Goal: Task Accomplishment & Management: Complete application form

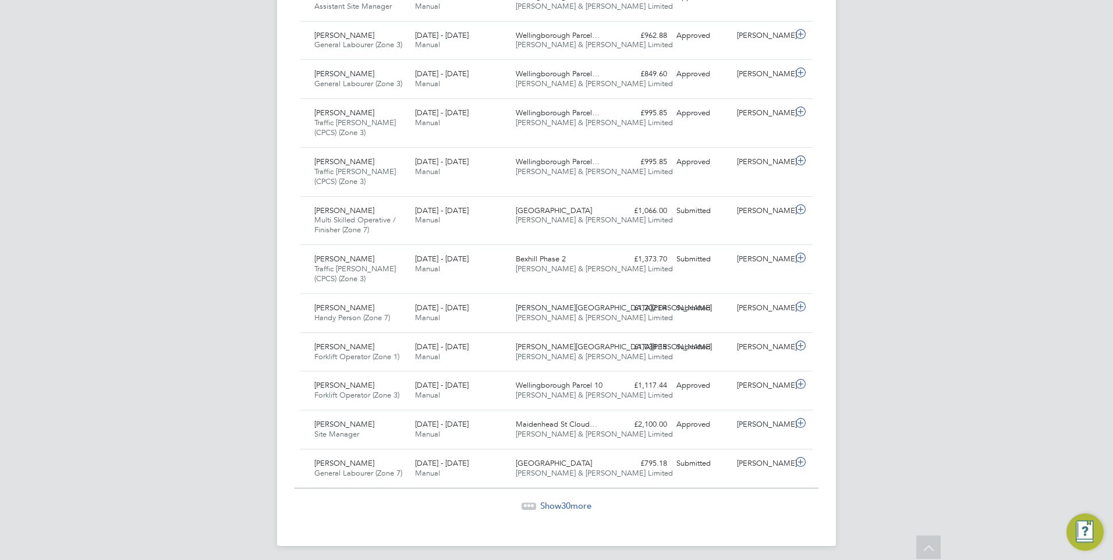
click at [572, 507] on span "Show 30 more" at bounding box center [565, 505] width 51 height 11
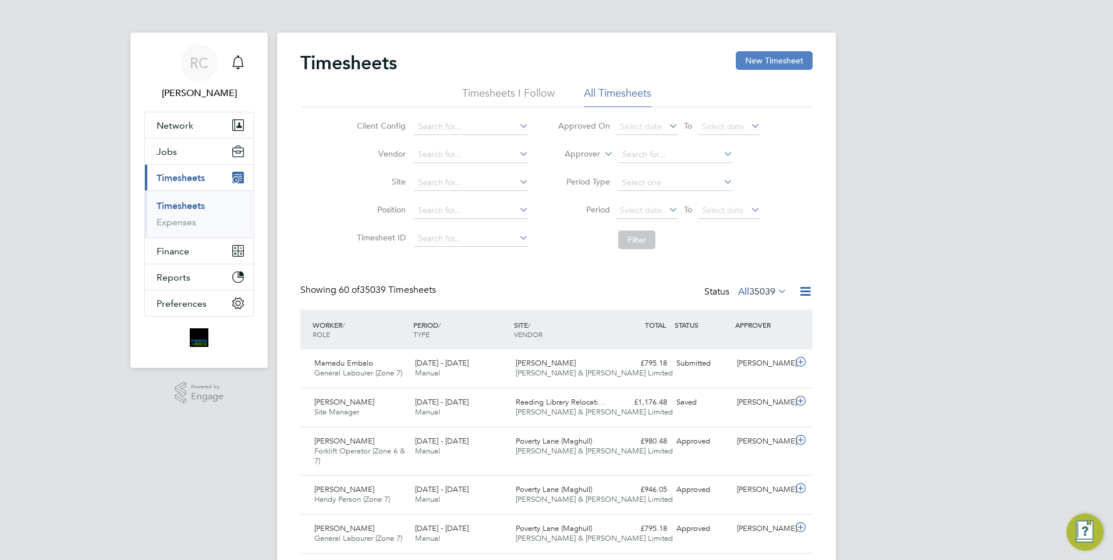
click at [781, 56] on button "New Timesheet" at bounding box center [774, 60] width 77 height 19
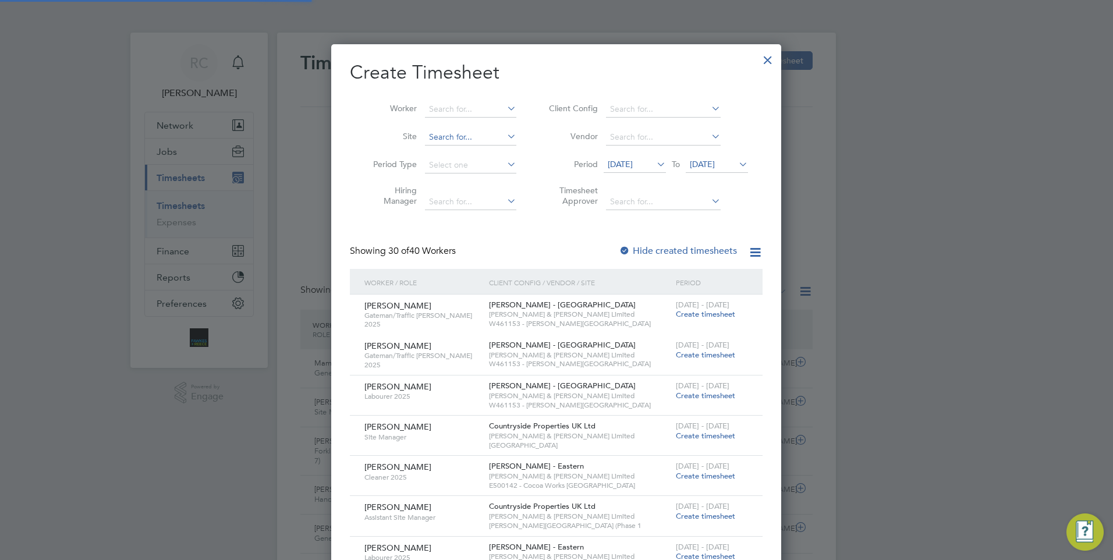
scroll to position [1793, 451]
click at [447, 110] on input at bounding box center [470, 109] width 91 height 16
click at [475, 123] on li "[PERSON_NAME]-[PERSON_NAME]" at bounding box center [472, 125] width 97 height 16
type input "[PERSON_NAME]-[PERSON_NAME]"
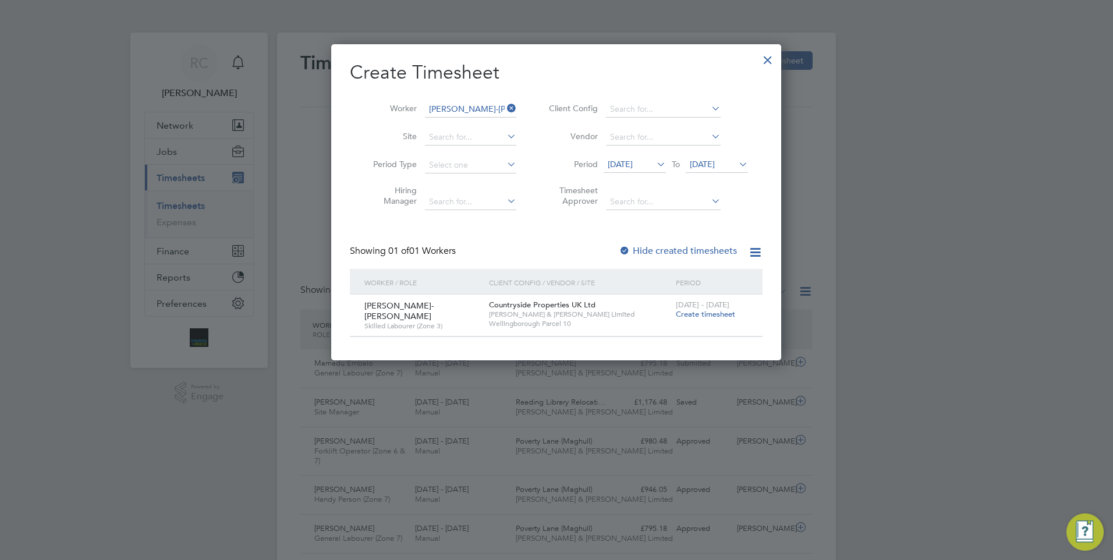
scroll to position [314, 451]
click at [718, 316] on span "Create timesheet" at bounding box center [705, 314] width 59 height 10
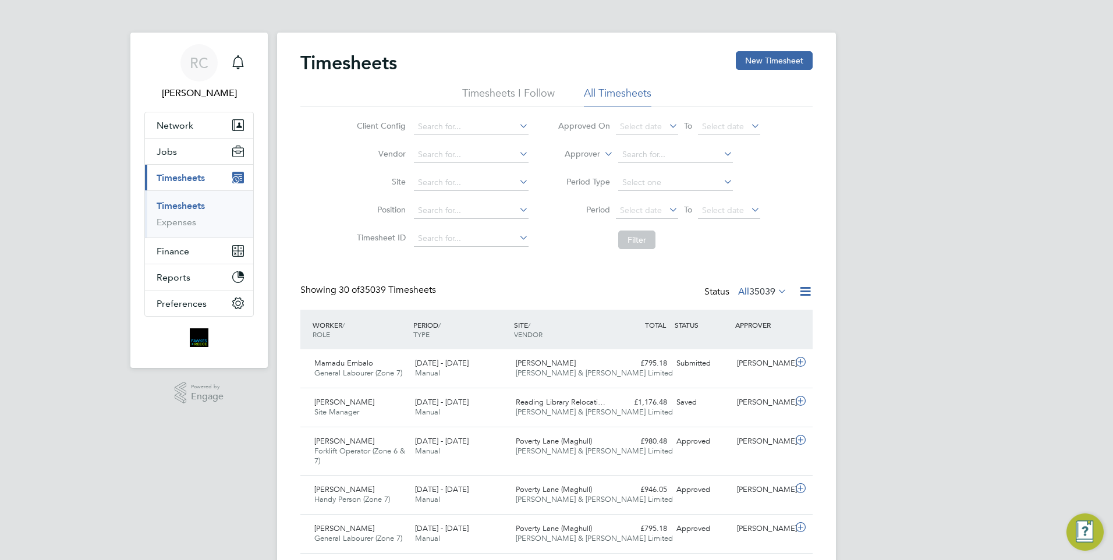
scroll to position [39, 101]
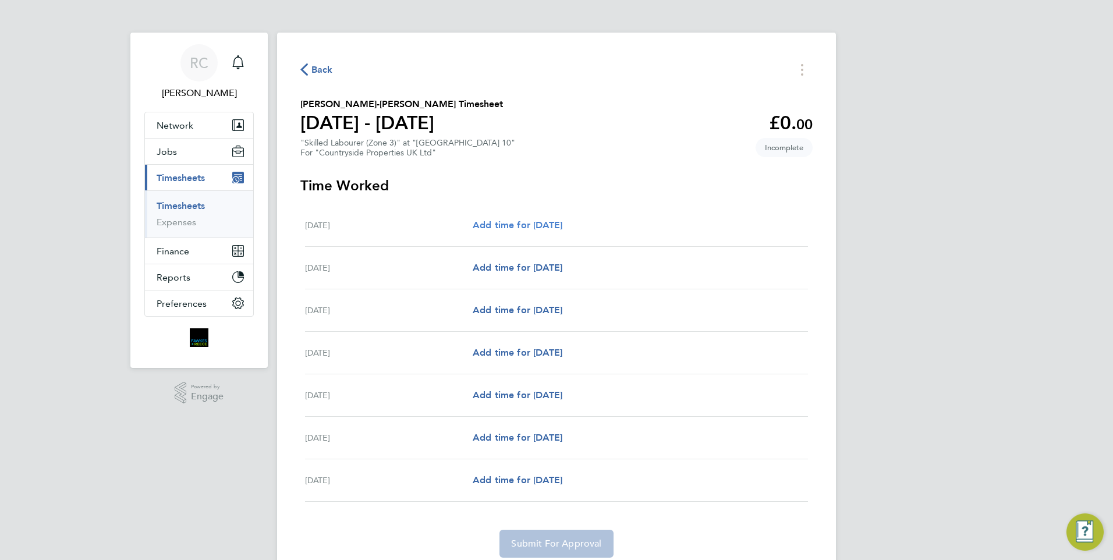
click at [562, 224] on span "Add time for [DATE]" at bounding box center [518, 224] width 90 height 11
select select "30"
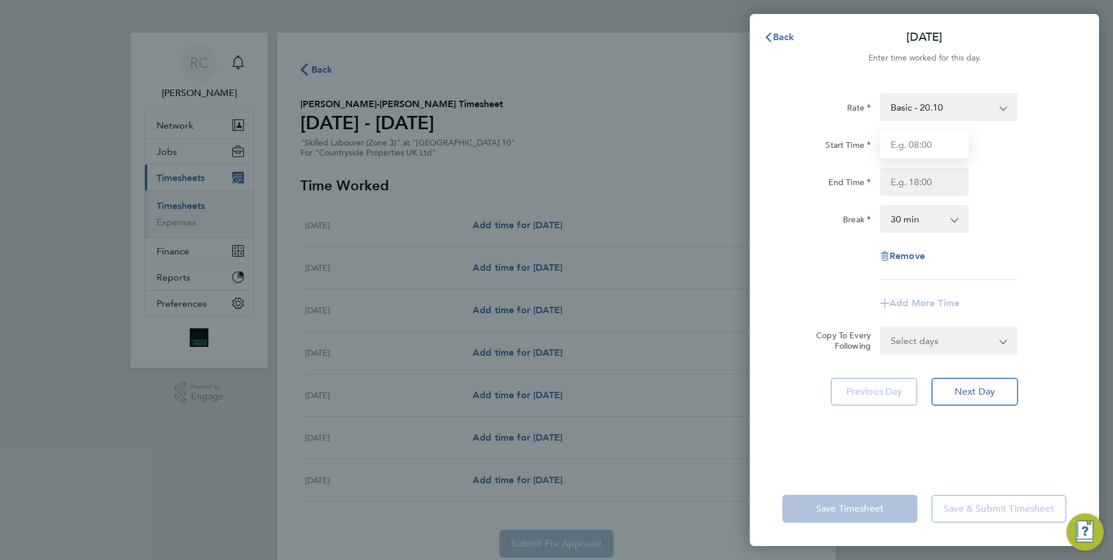
click at [919, 146] on input "Start Time" at bounding box center [924, 144] width 88 height 28
type input "07:30"
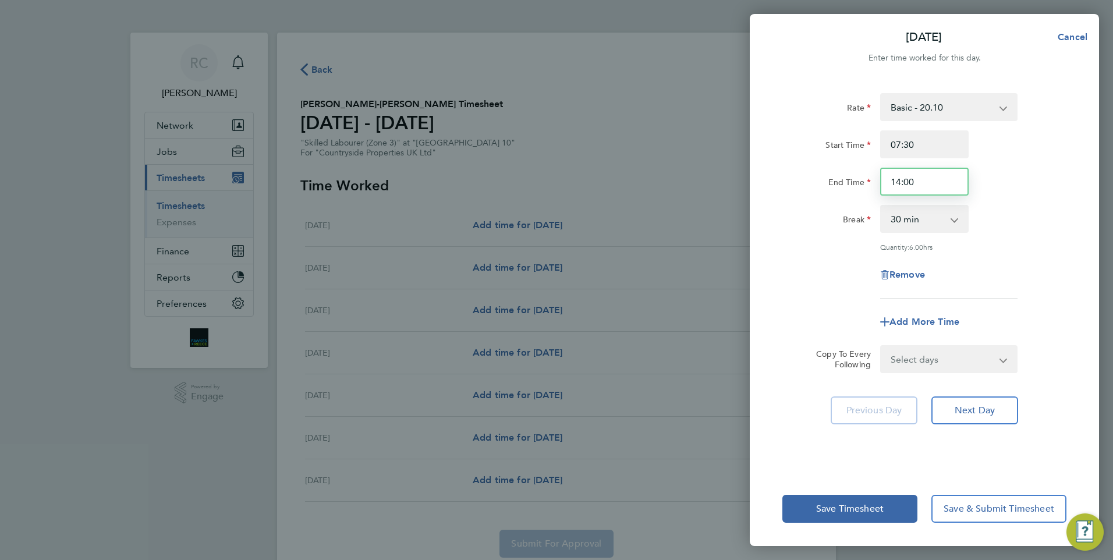
drag, startPoint x: 930, startPoint y: 185, endPoint x: 848, endPoint y: 186, distance: 82.1
click at [846, 186] on div "End Time 14:00" at bounding box center [924, 182] width 293 height 28
type input "17:00"
drag, startPoint x: 1037, startPoint y: 240, endPoint x: 1050, endPoint y: 227, distance: 18.1
click at [1039, 239] on div "Rate Basic - 20.10 Start Time 07:30 End Time 17:00 Break 0 min 15 min 30 min 45…" at bounding box center [924, 196] width 284 height 206
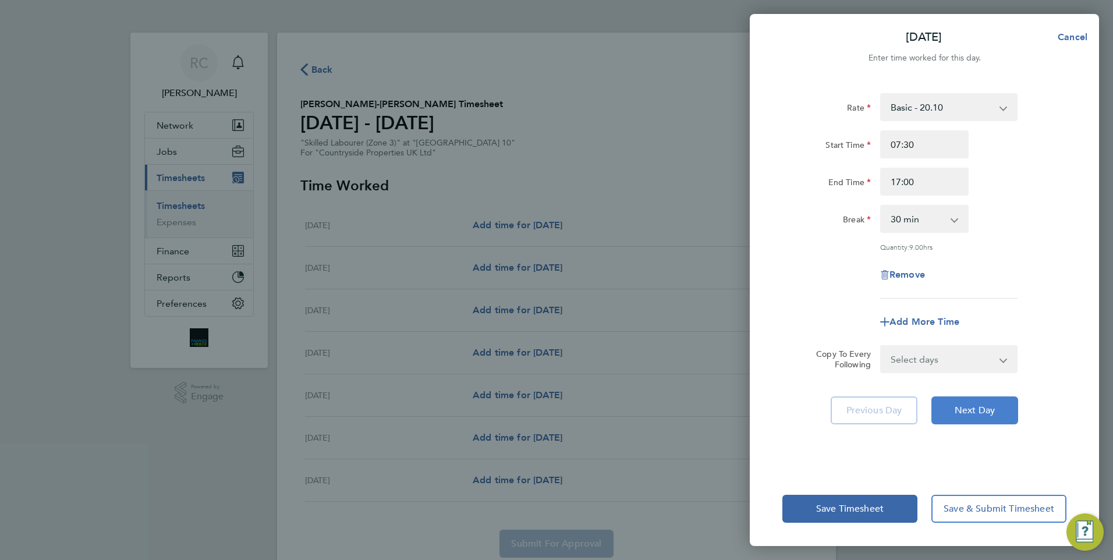
click at [976, 419] on button "Next Day" at bounding box center [975, 410] width 87 height 28
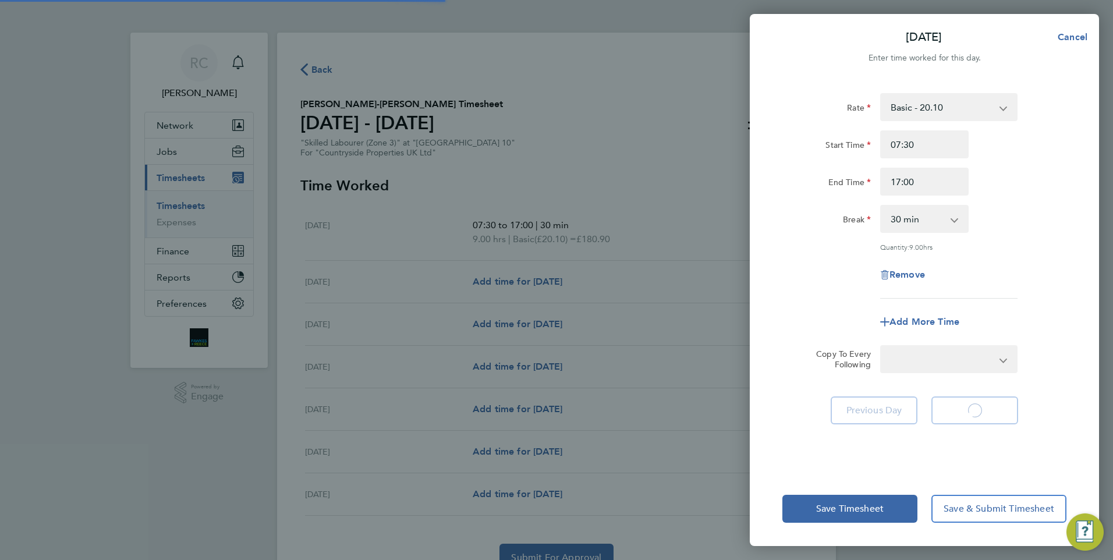
select select "30"
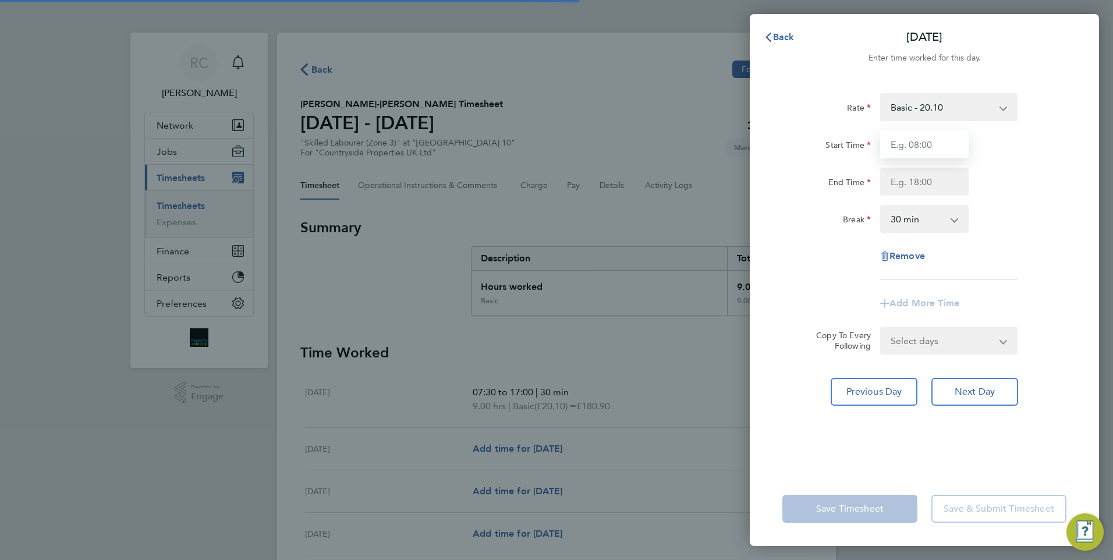
click at [916, 150] on input "Start Time" at bounding box center [924, 144] width 88 height 28
type input "07:30"
type input "17:00"
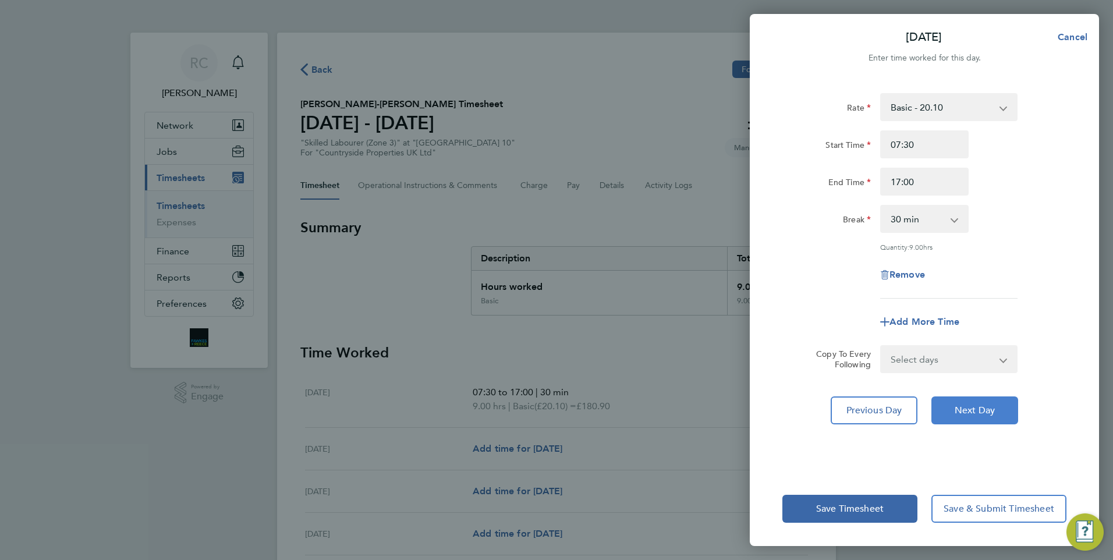
click at [983, 406] on span "Next Day" at bounding box center [975, 411] width 40 height 12
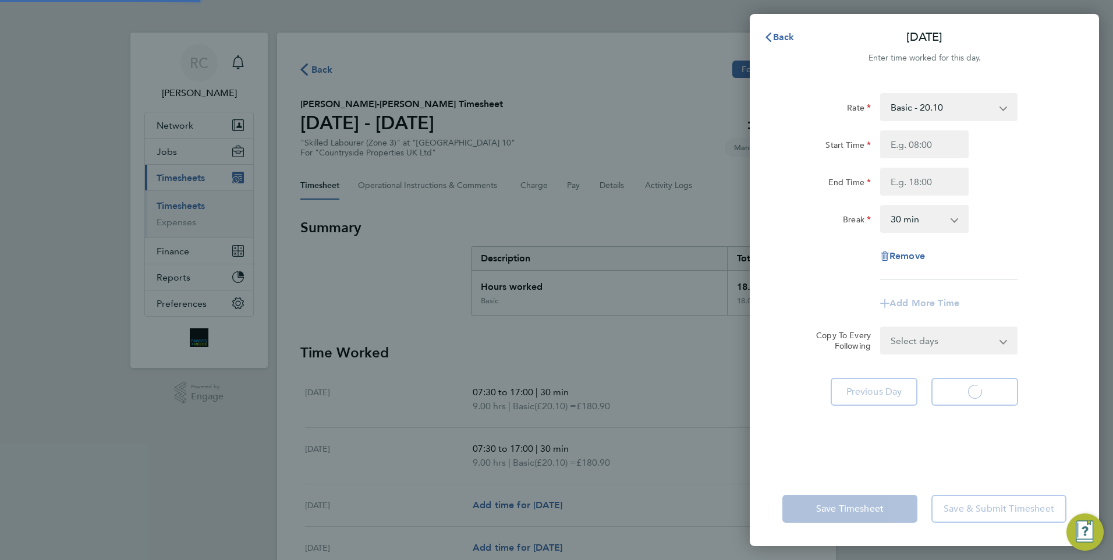
select select "30"
drag, startPoint x: 914, startPoint y: 155, endPoint x: 923, endPoint y: 147, distance: 11.9
click at [919, 147] on input "Start Time" at bounding box center [924, 144] width 88 height 28
type input "07:30"
type input "17:00"
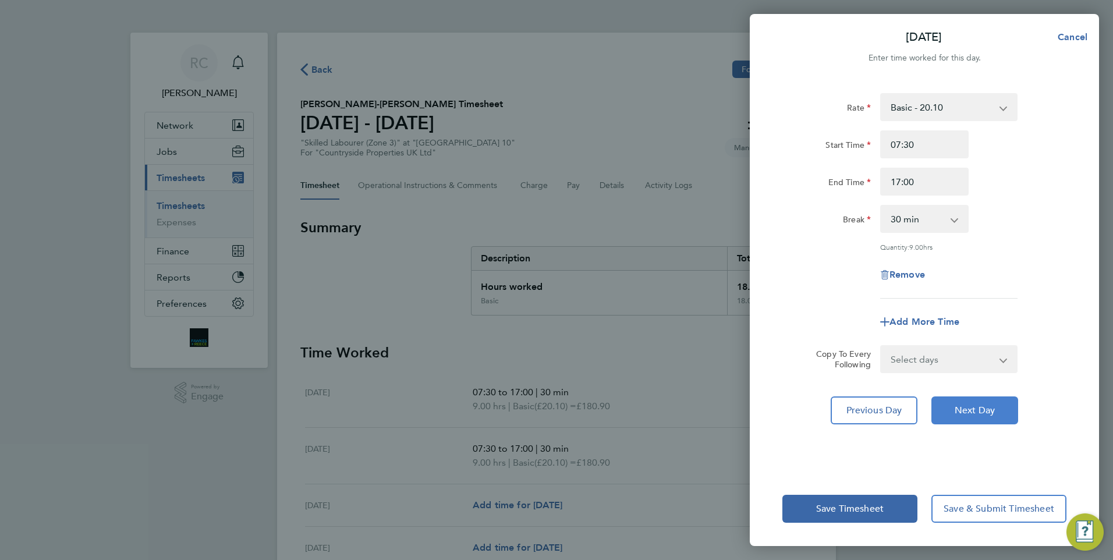
drag, startPoint x: 976, startPoint y: 407, endPoint x: 973, endPoint y: 333, distance: 74.0
click at [976, 405] on span "Next Day" at bounding box center [975, 411] width 40 height 12
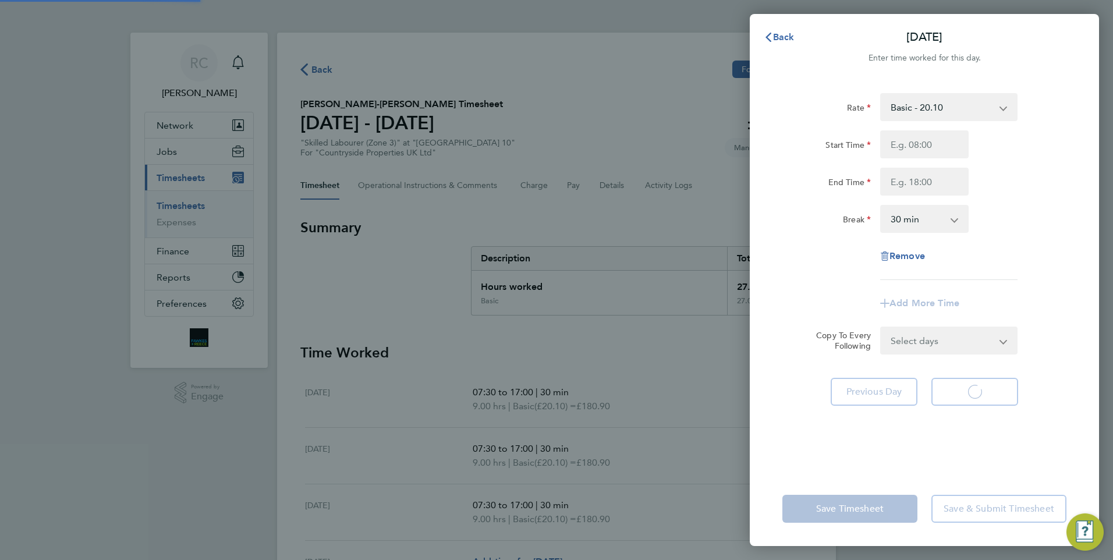
select select "30"
click at [927, 145] on input "Start Time" at bounding box center [924, 144] width 88 height 28
type input "07:30"
type input "17:00"
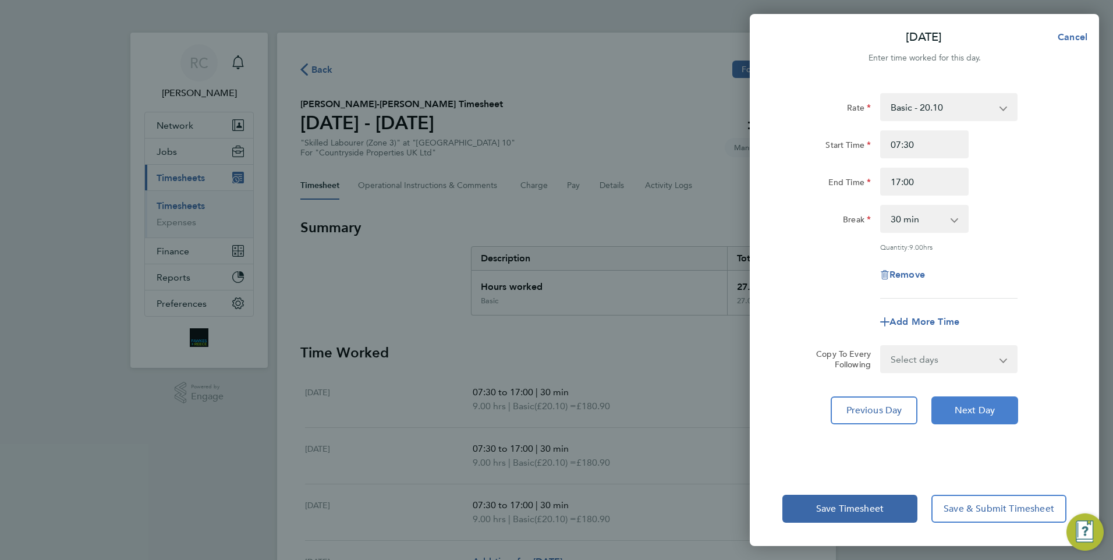
click at [990, 408] on span "Next Day" at bounding box center [975, 411] width 40 height 12
select select "30"
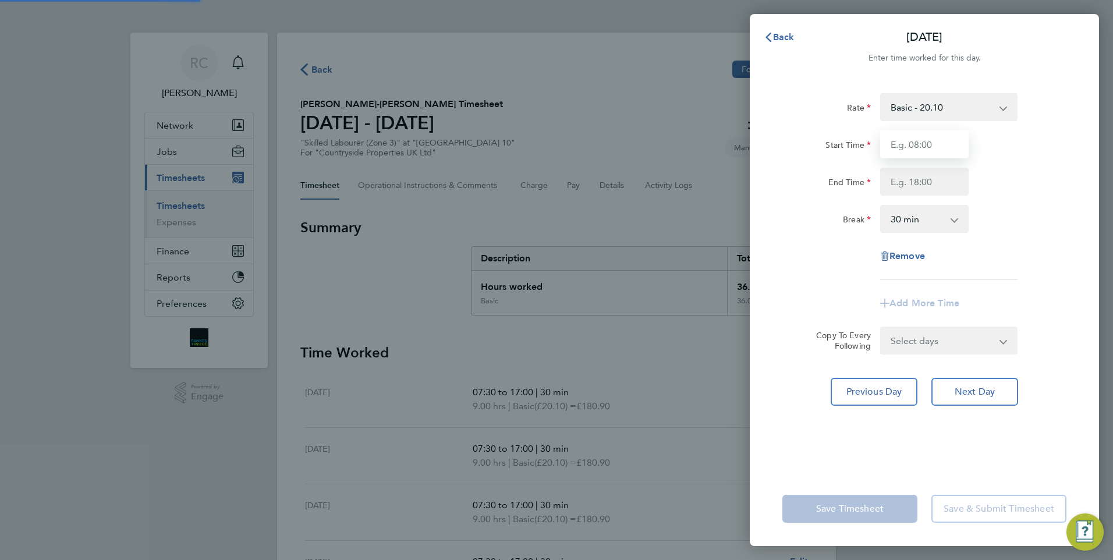
drag, startPoint x: 927, startPoint y: 143, endPoint x: 931, endPoint y: 154, distance: 11.2
click at [927, 143] on input "Start Time" at bounding box center [924, 144] width 88 height 28
type input "07:30"
type input "17:00"
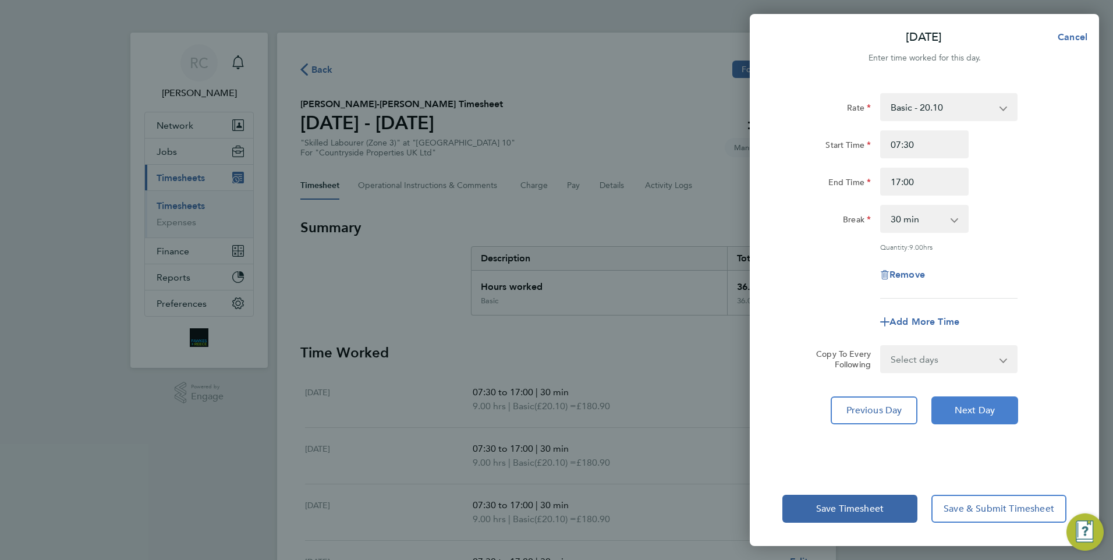
click at [980, 409] on span "Next Day" at bounding box center [975, 411] width 40 height 12
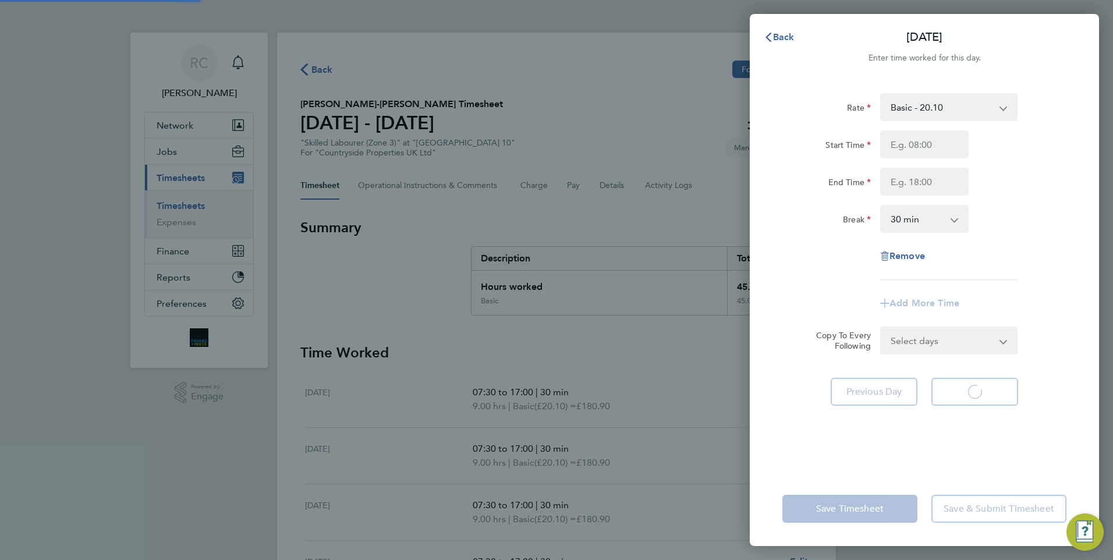
select select "30"
click at [929, 140] on input "Start Time" at bounding box center [924, 144] width 88 height 28
type input "07:30"
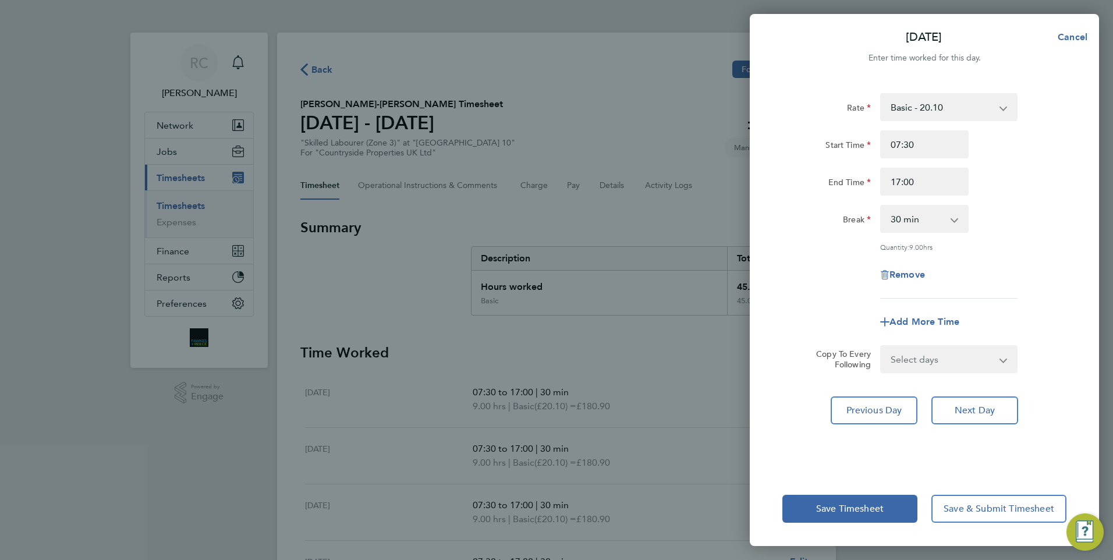
drag, startPoint x: 922, startPoint y: 183, endPoint x: 820, endPoint y: 183, distance: 101.9
click at [820, 183] on div "End Time 17:00" at bounding box center [924, 182] width 293 height 28
type input "14:00"
click at [1018, 236] on div "Rate Basic - 20.10 Start Time 07:30 End Time 14:00 Break 0 min 15 min 30 min 45…" at bounding box center [924, 196] width 284 height 206
click at [888, 515] on button "Save Timesheet" at bounding box center [849, 509] width 135 height 28
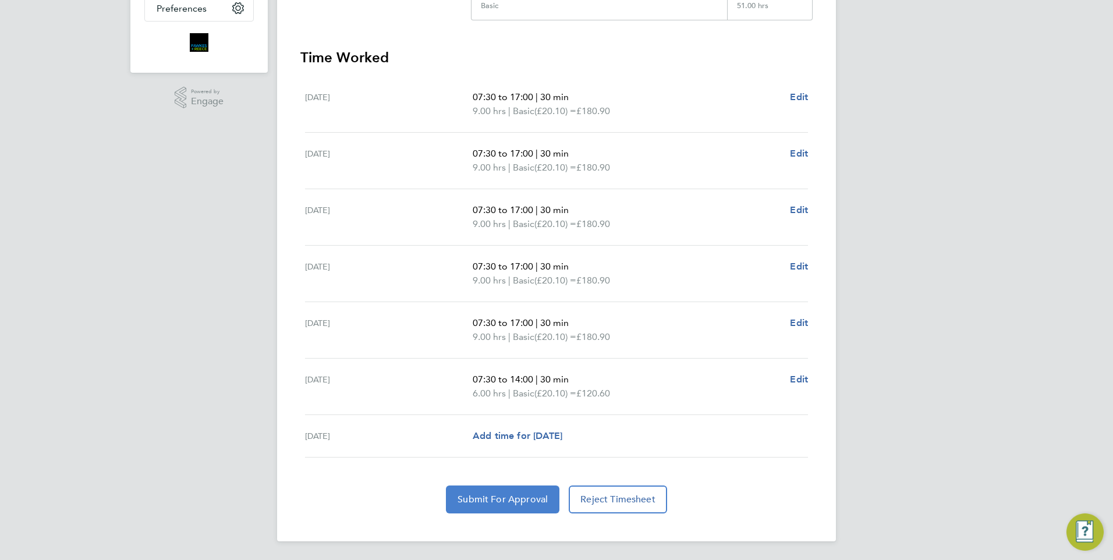
click at [511, 498] on span "Submit For Approval" at bounding box center [503, 500] width 90 height 12
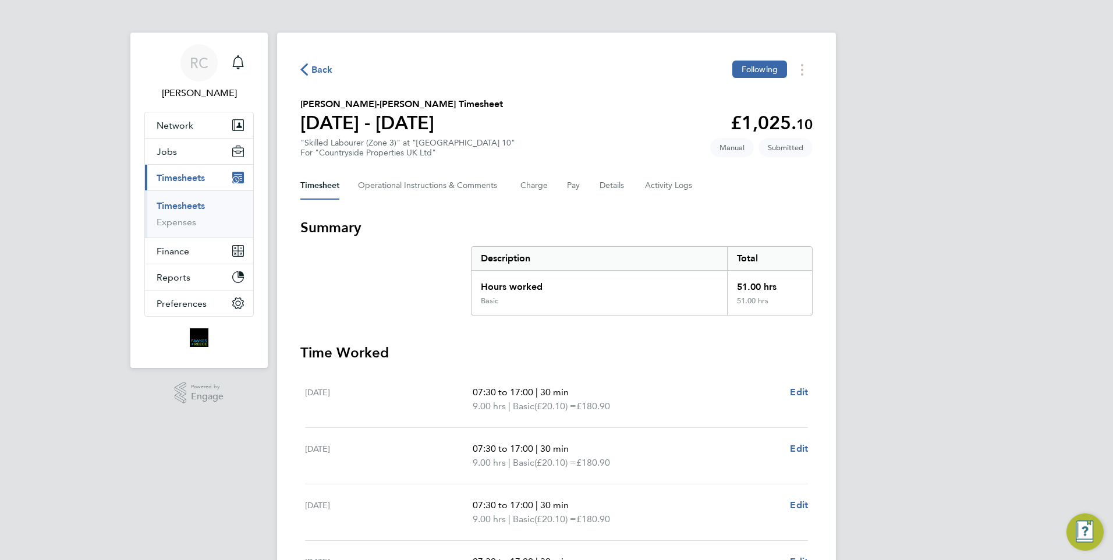
click at [324, 68] on span "Back" at bounding box center [322, 70] width 22 height 14
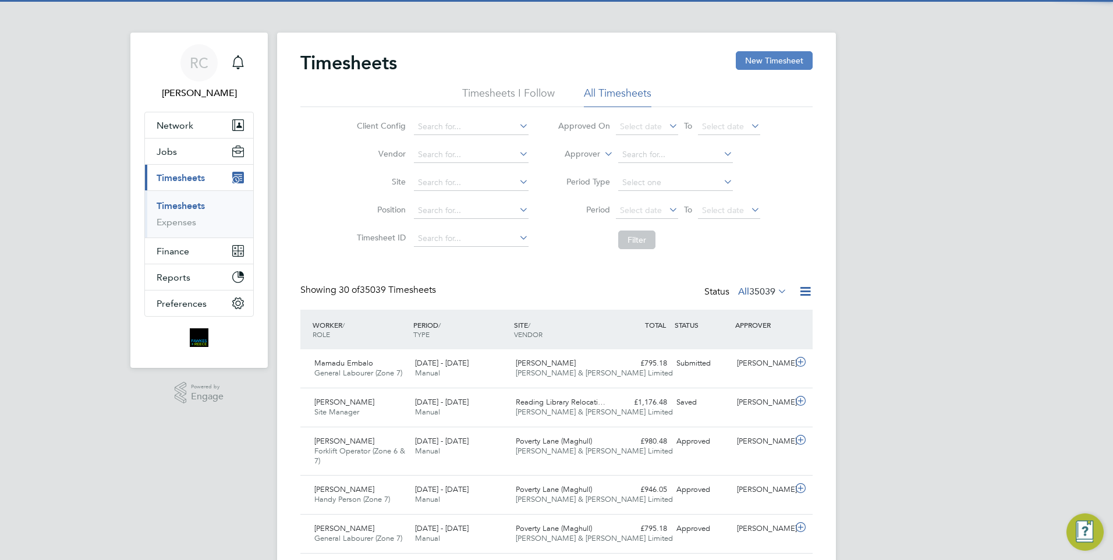
click at [772, 57] on button "New Timesheet" at bounding box center [774, 60] width 77 height 19
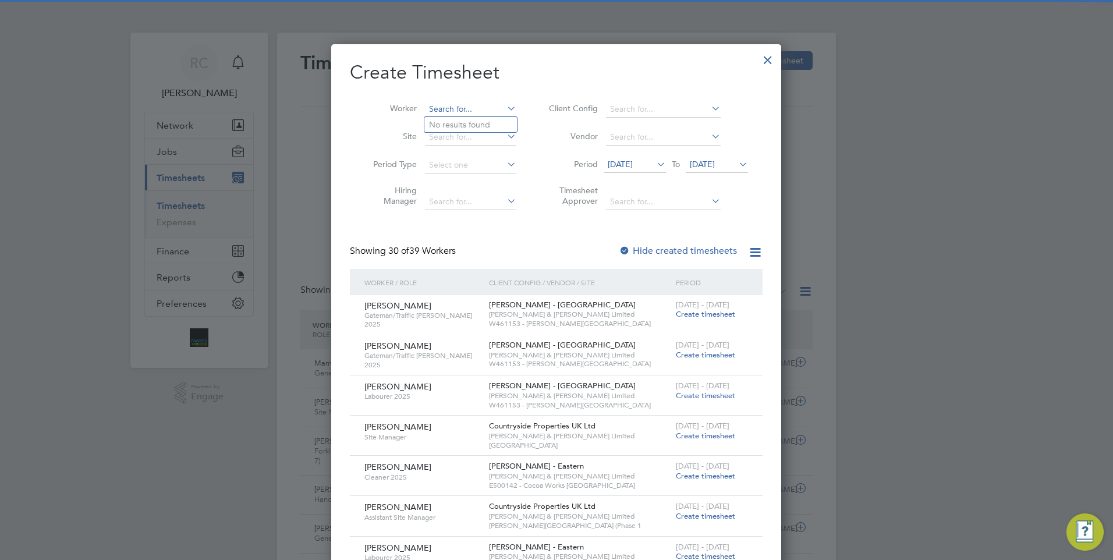
click at [447, 105] on input at bounding box center [470, 109] width 91 height 16
click at [459, 143] on li "[PERSON_NAME] Cap raru" at bounding box center [477, 141] width 107 height 16
type input "[PERSON_NAME]"
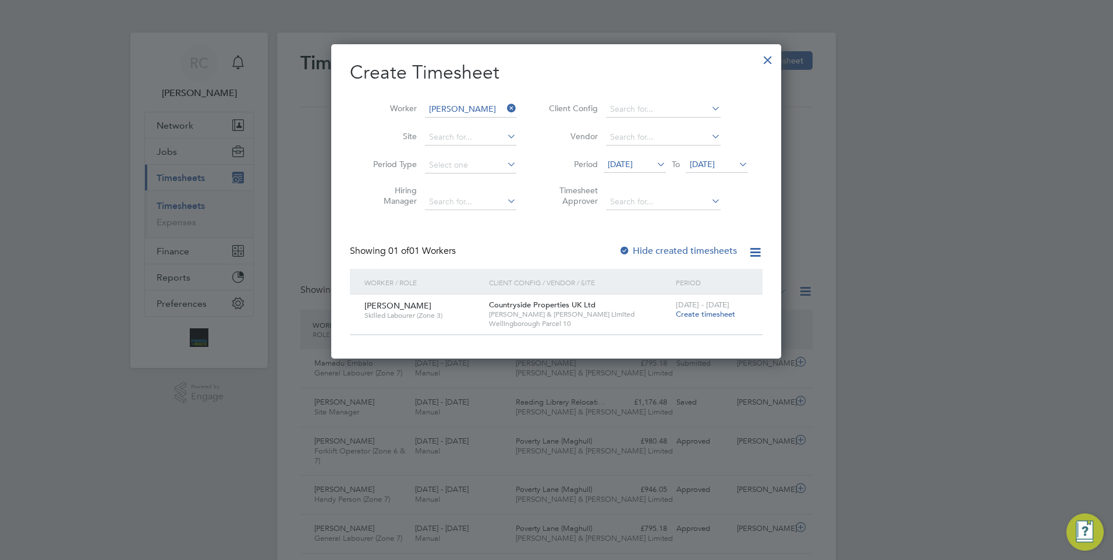
click at [703, 315] on span "Create timesheet" at bounding box center [705, 314] width 59 height 10
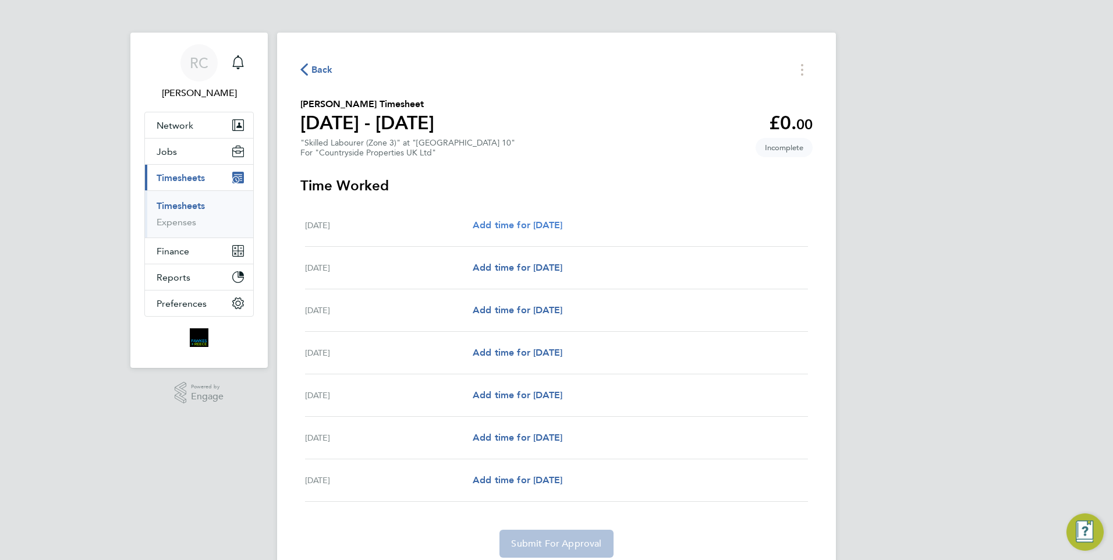
click at [562, 226] on span "Add time for [DATE]" at bounding box center [518, 224] width 90 height 11
select select "30"
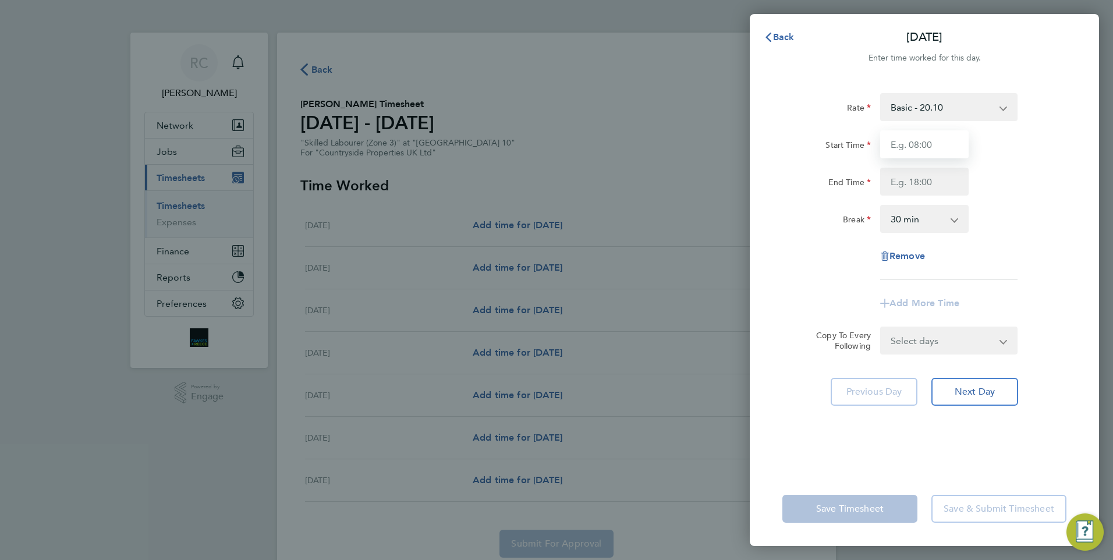
drag, startPoint x: 936, startPoint y: 140, endPoint x: 940, endPoint y: 154, distance: 14.7
click at [936, 140] on input "Start Time" at bounding box center [924, 144] width 88 height 28
type input "07:30"
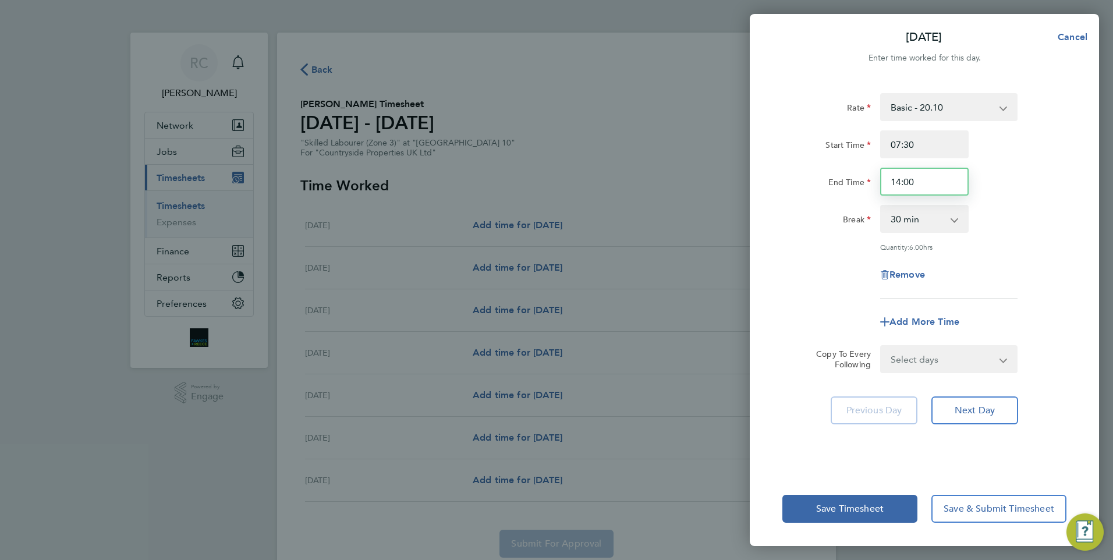
drag, startPoint x: 913, startPoint y: 185, endPoint x: 869, endPoint y: 182, distance: 44.3
click at [867, 182] on div "End Time 14:00" at bounding box center [924, 182] width 293 height 28
type input "17:00"
click at [1031, 201] on div "Rate Basic - 20.10 Start Time 07:30 End Time 17:00 Break 0 min 15 min 30 min 45…" at bounding box center [924, 196] width 284 height 206
click at [988, 405] on span "Next Day" at bounding box center [975, 411] width 40 height 12
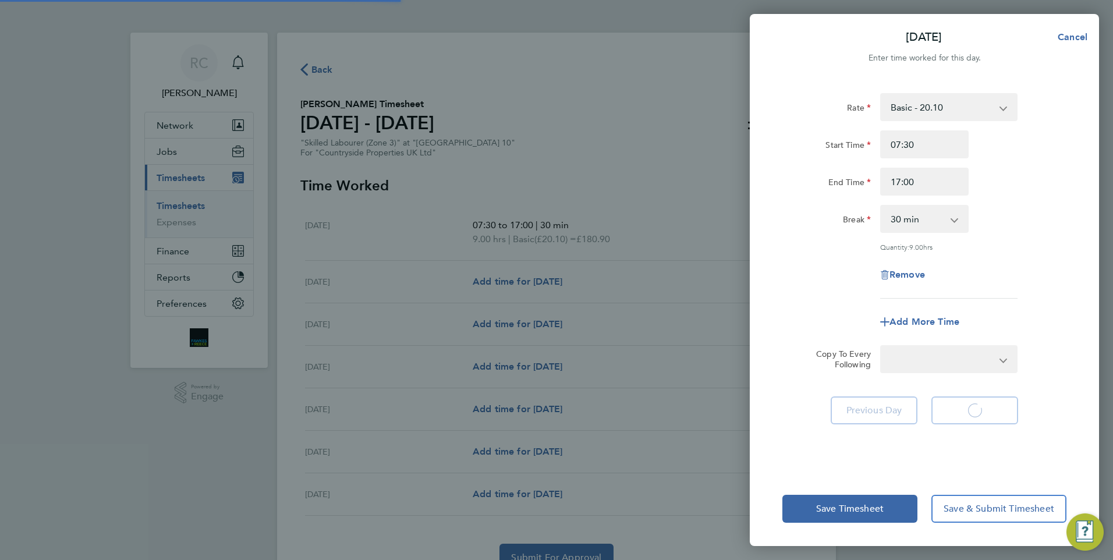
select select "30"
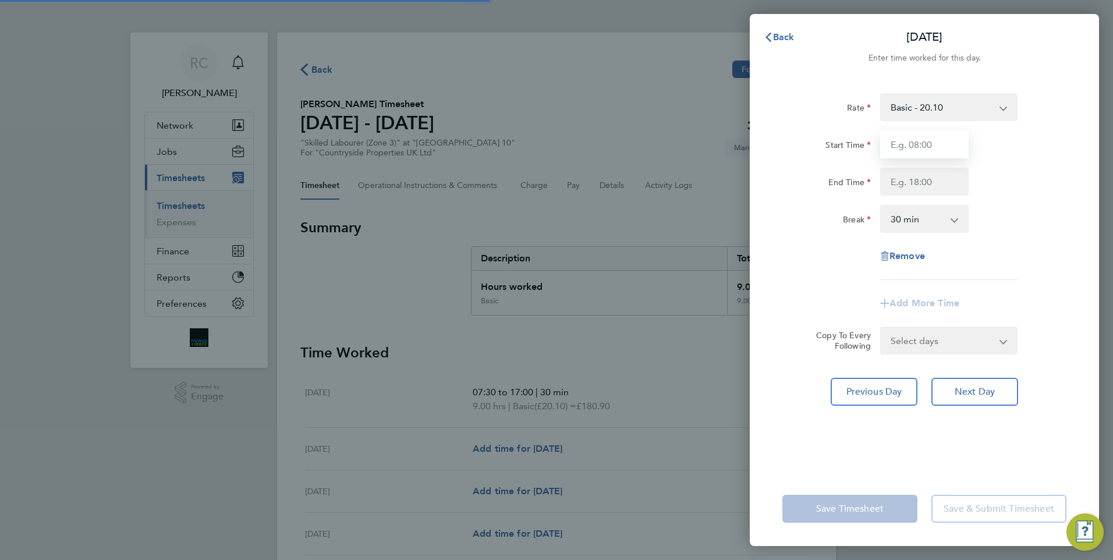
click at [932, 146] on input "Start Time" at bounding box center [924, 144] width 88 height 28
type input "07:30"
type input "17:00"
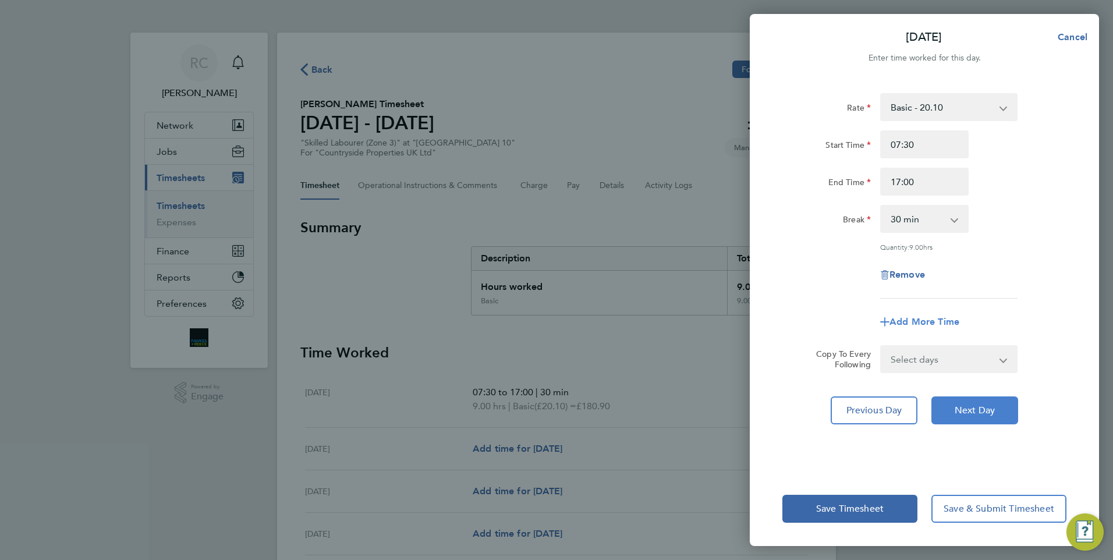
drag, startPoint x: 977, startPoint y: 409, endPoint x: 941, endPoint y: 318, distance: 97.5
click at [977, 408] on span "Next Day" at bounding box center [975, 411] width 40 height 12
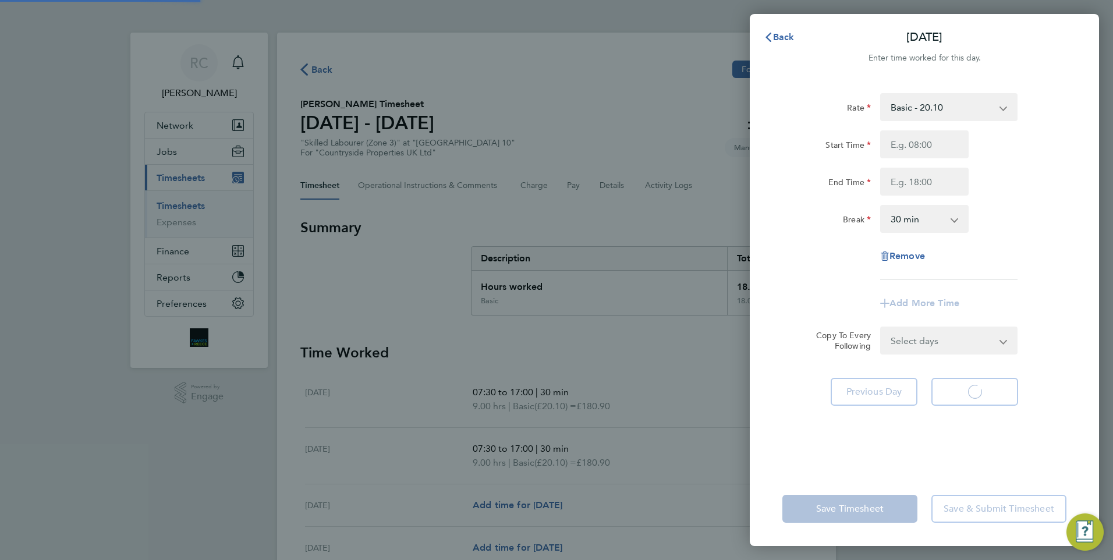
select select "30"
drag, startPoint x: 897, startPoint y: 150, endPoint x: 930, endPoint y: 152, distance: 33.8
click at [927, 147] on input "Start Time" at bounding box center [924, 144] width 88 height 28
type input "07:30"
type input "17:00"
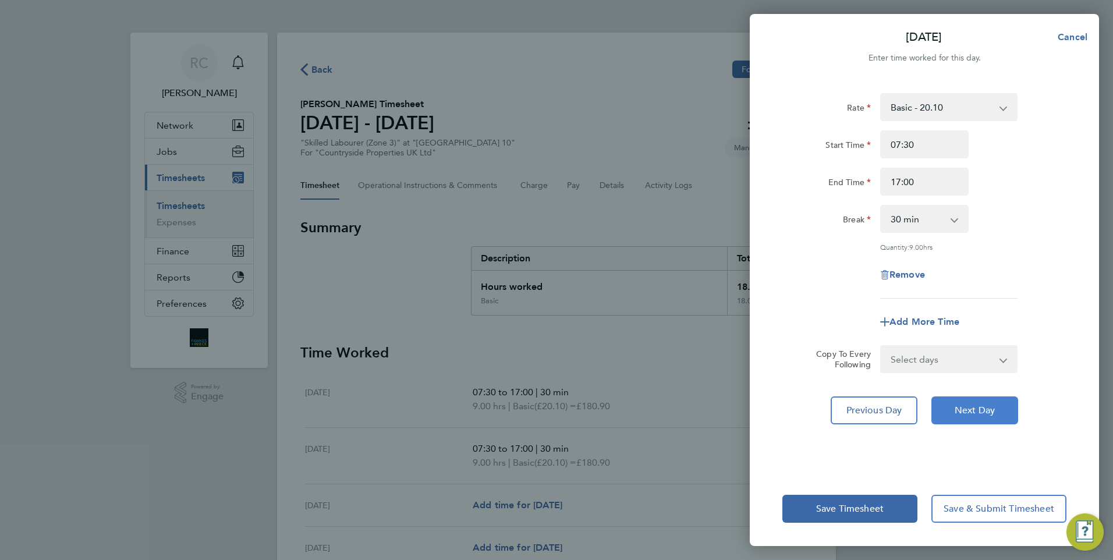
click at [980, 406] on span "Next Day" at bounding box center [975, 411] width 40 height 12
select select "30"
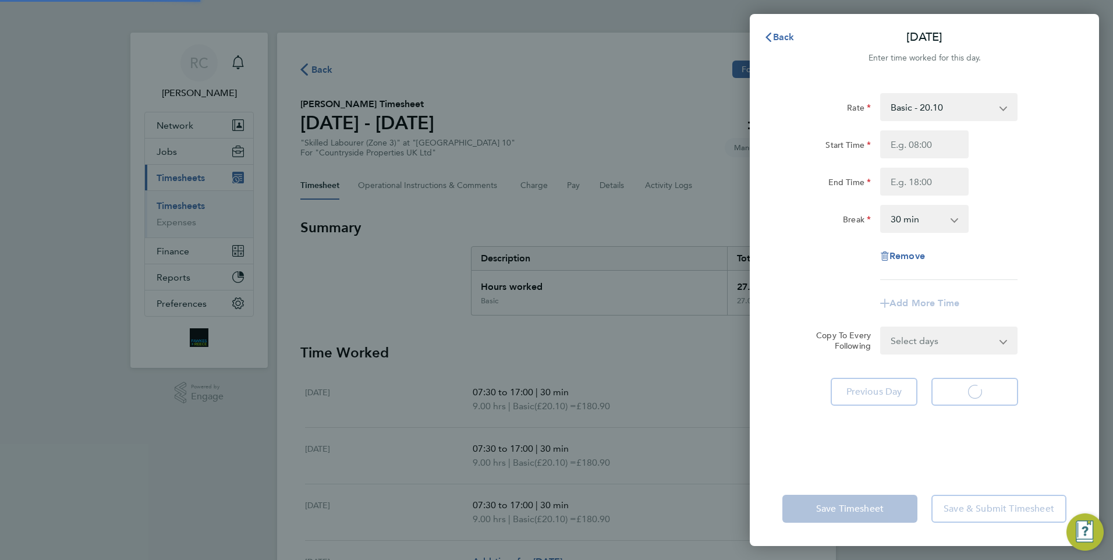
select select "30"
click at [922, 146] on input "Start Time" at bounding box center [924, 144] width 88 height 28
type input "07:30"
type input "17:00"
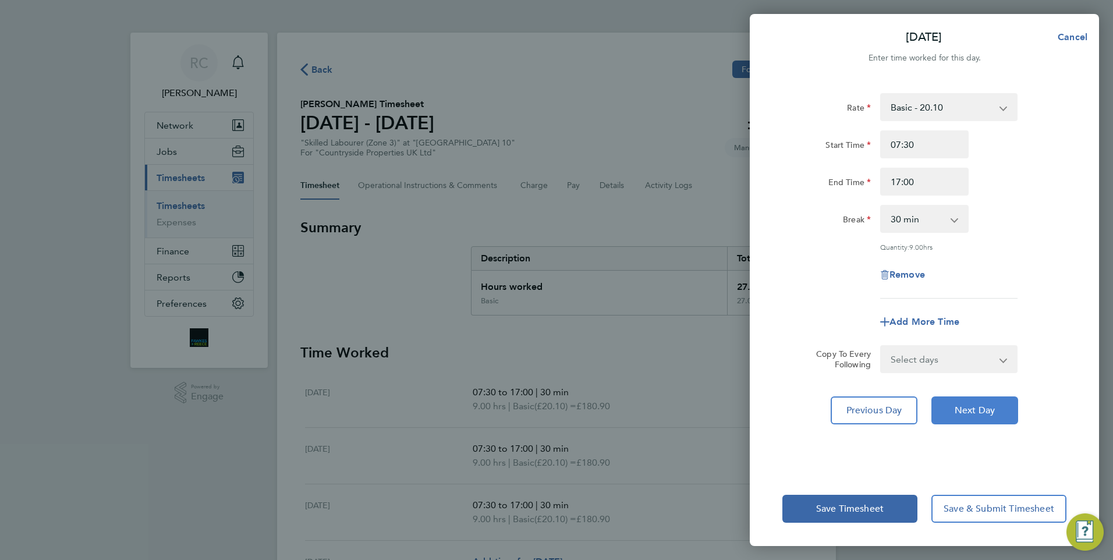
click at [981, 402] on button "Next Day" at bounding box center [975, 410] width 87 height 28
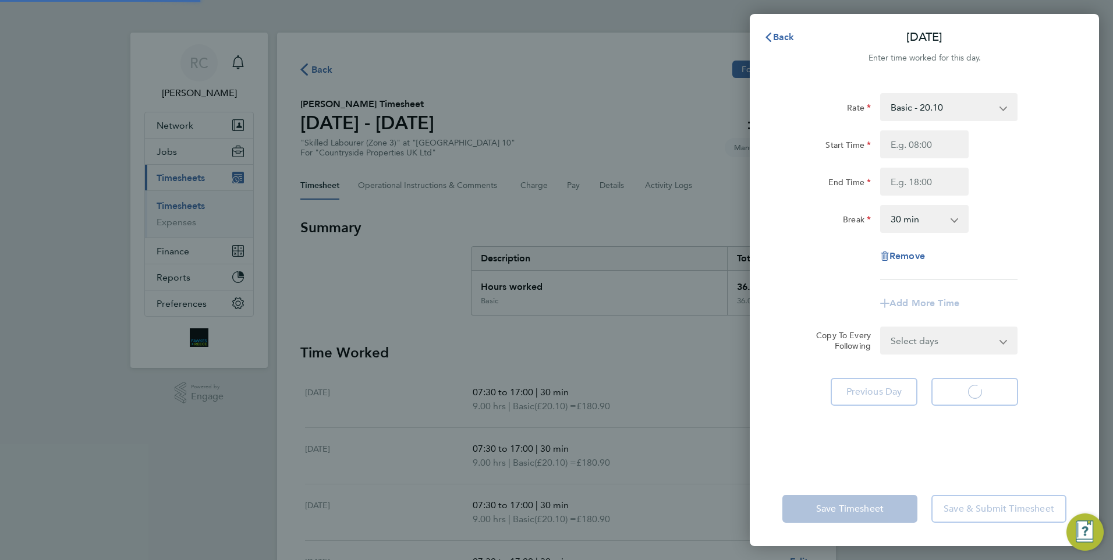
select select "30"
click at [932, 133] on input "Start Time" at bounding box center [924, 144] width 88 height 28
type input "07:30"
type input "17:00"
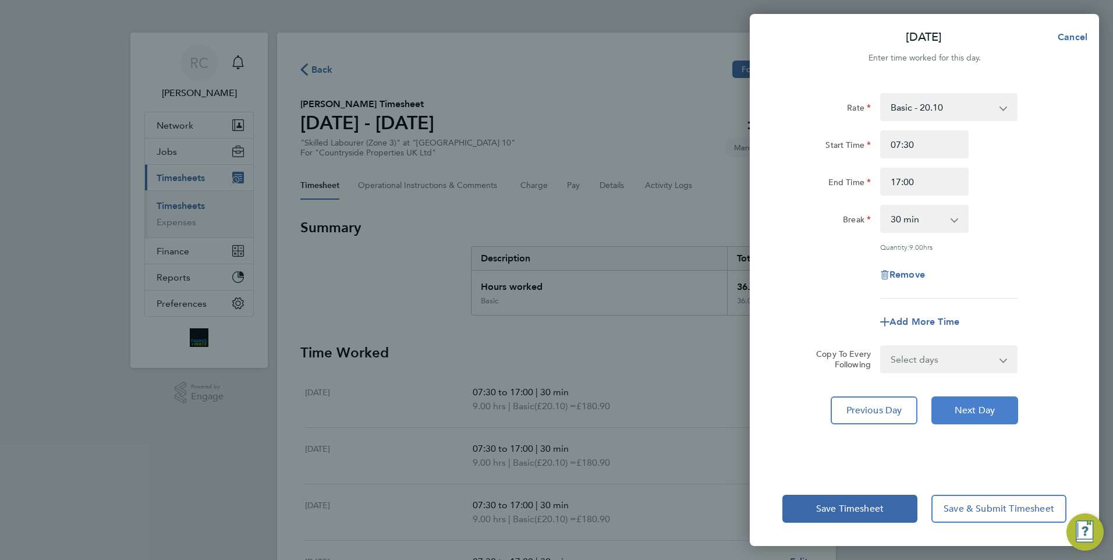
click at [994, 409] on span "Next Day" at bounding box center [975, 411] width 40 height 12
select select "30"
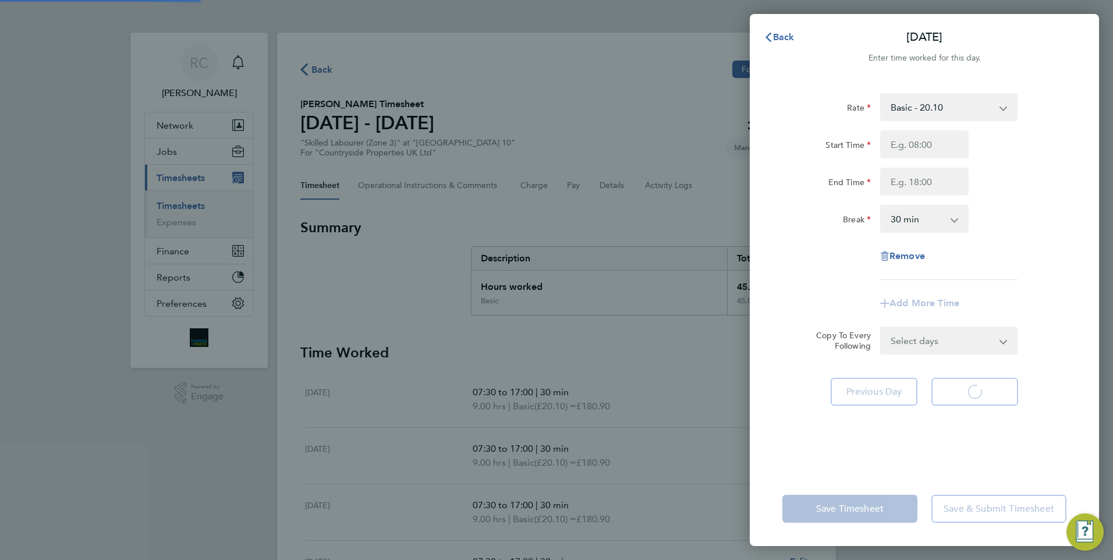
select select "30"
click at [930, 145] on input "Start Time" at bounding box center [924, 144] width 88 height 28
type input "07:30"
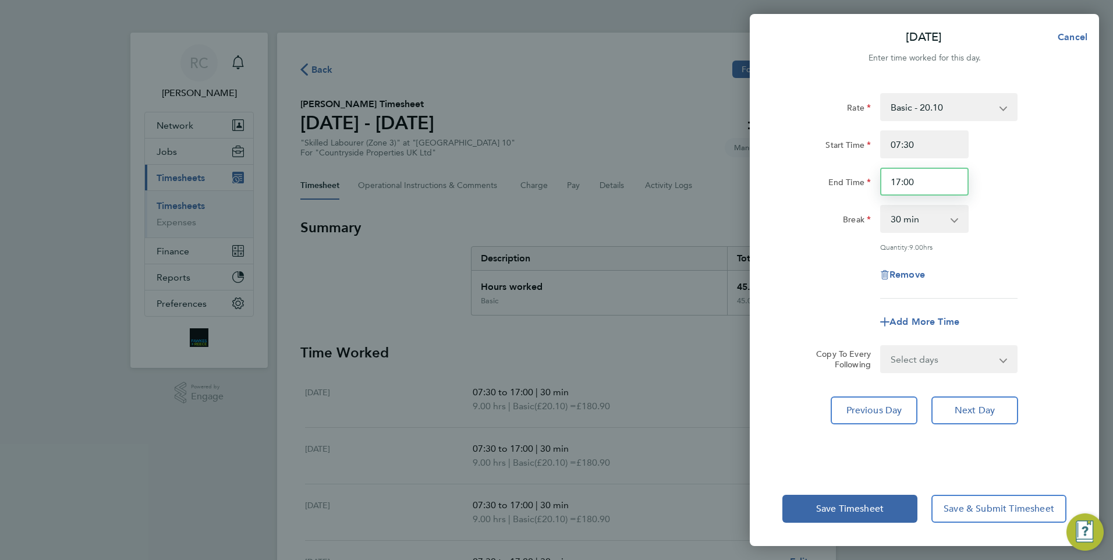
drag, startPoint x: 919, startPoint y: 181, endPoint x: 867, endPoint y: 178, distance: 51.3
click at [867, 178] on div "End Time 17:00" at bounding box center [924, 182] width 293 height 28
type input "14:00"
click at [1032, 234] on div "Rate Basic - 20.10 Start Time 07:30 End Time 14:00 Break 0 min 15 min 30 min 45…" at bounding box center [924, 196] width 284 height 206
drag, startPoint x: 877, startPoint y: 504, endPoint x: 757, endPoint y: 406, distance: 155.1
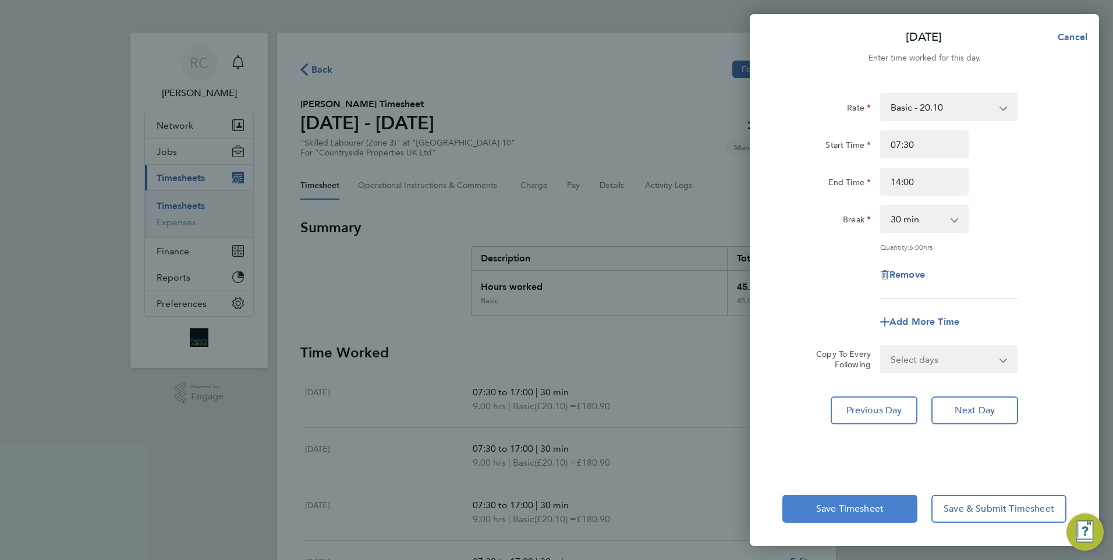
click at [877, 504] on span "Save Timesheet" at bounding box center [850, 509] width 68 height 12
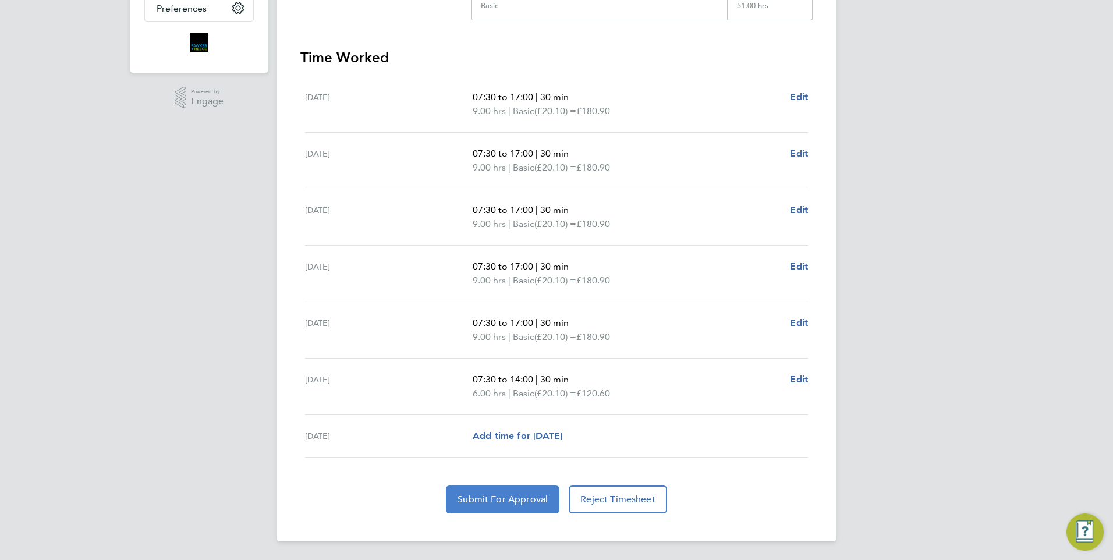
click at [513, 495] on span "Submit For Approval" at bounding box center [503, 500] width 90 height 12
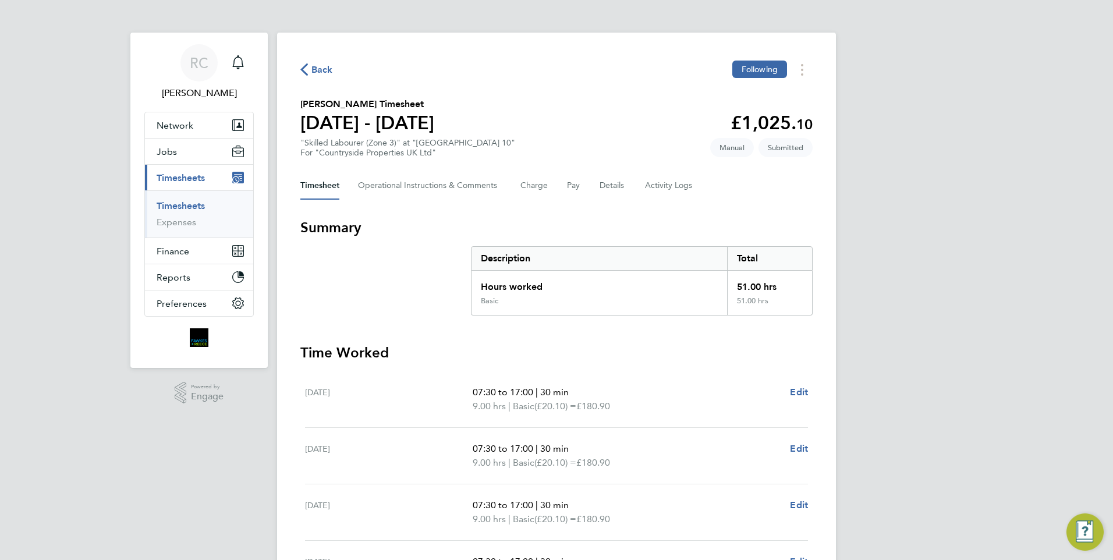
click at [318, 67] on span "Back" at bounding box center [322, 70] width 22 height 14
